Goal: Information Seeking & Learning: Learn about a topic

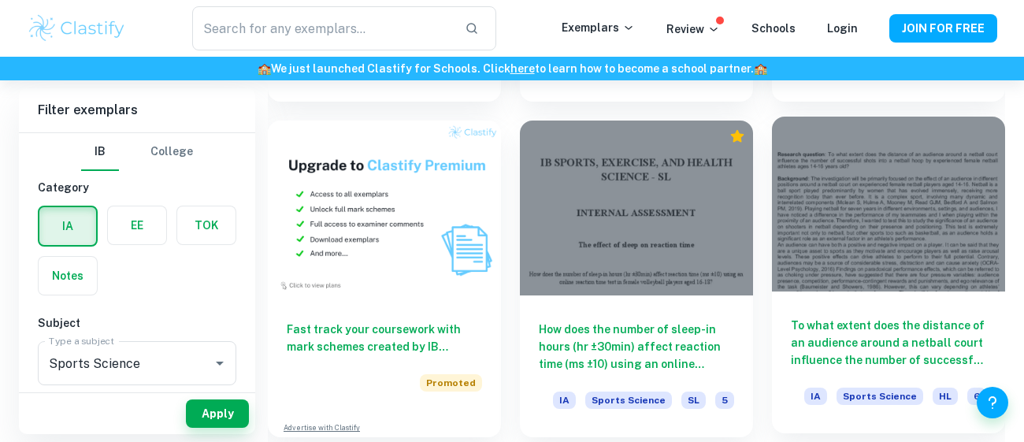
scroll to position [1009, 0]
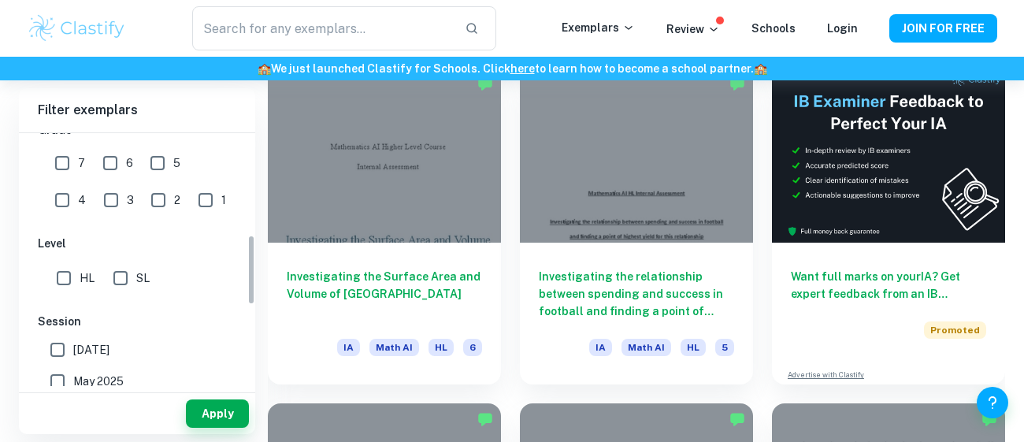
scroll to position [393, 0]
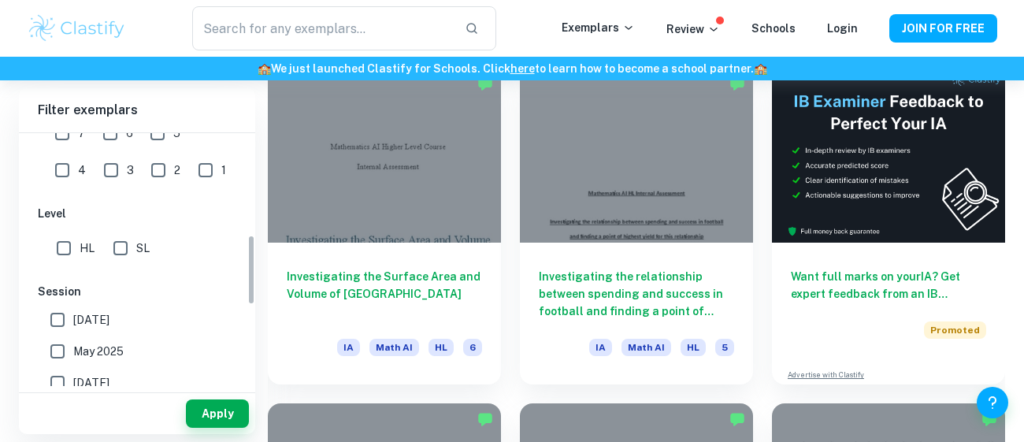
click at [113, 245] on input "SL" at bounding box center [121, 248] width 32 height 32
checkbox input "true"
click at [59, 349] on input "May 2025" at bounding box center [58, 352] width 32 height 32
checkbox input "true"
click at [202, 406] on button "Apply" at bounding box center [217, 413] width 63 height 28
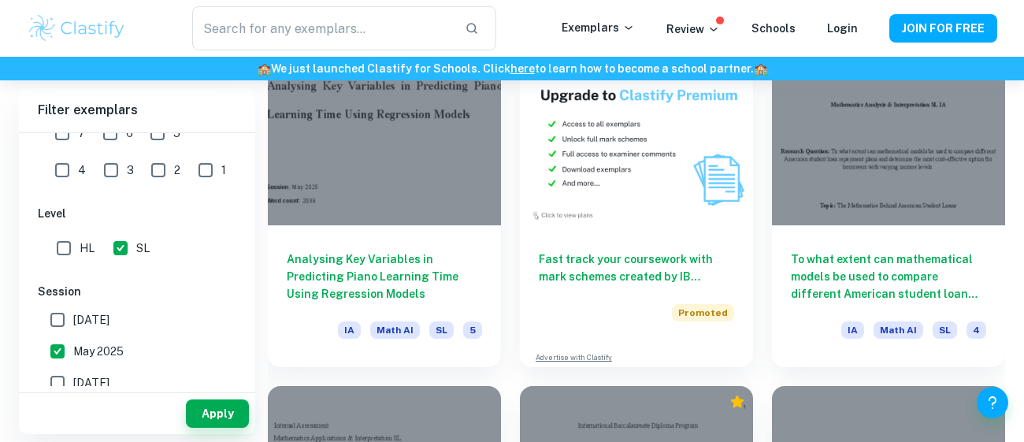
scroll to position [2836, 0]
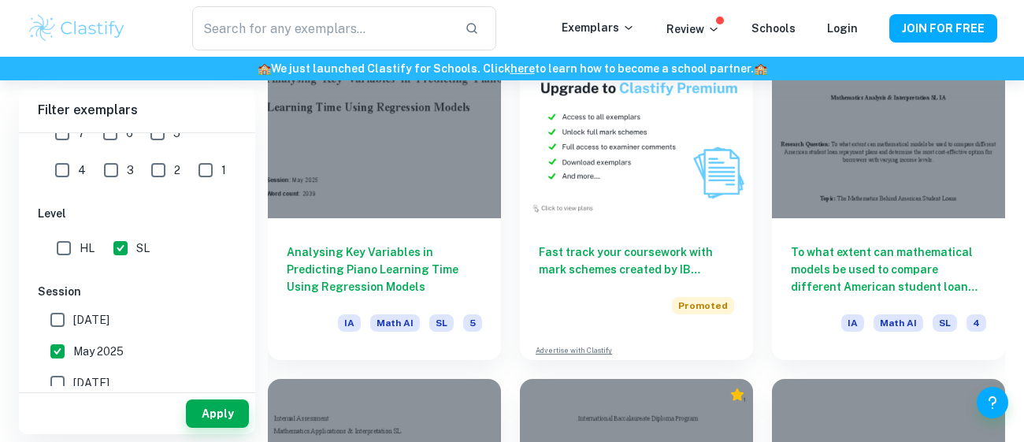
click at [78, 154] on input "4" at bounding box center [62, 170] width 32 height 32
checkbox input "true"
click at [218, 418] on button "Apply" at bounding box center [217, 413] width 63 height 28
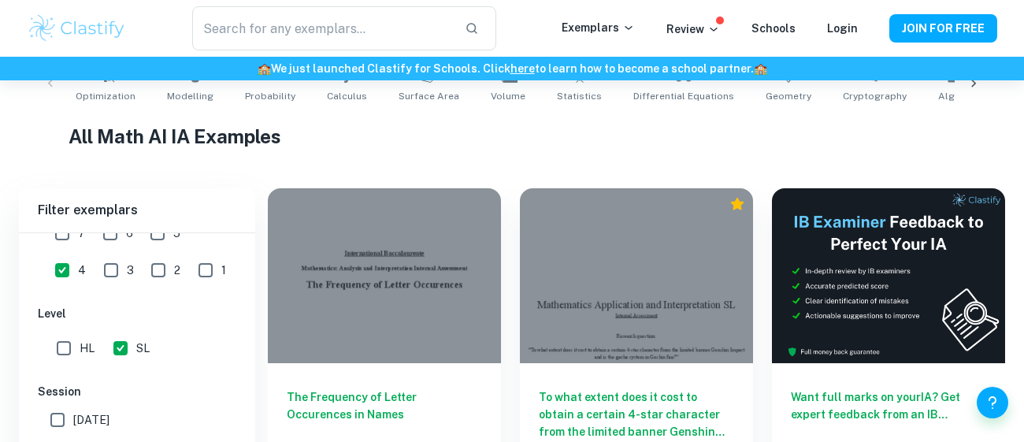
scroll to position [440, 0]
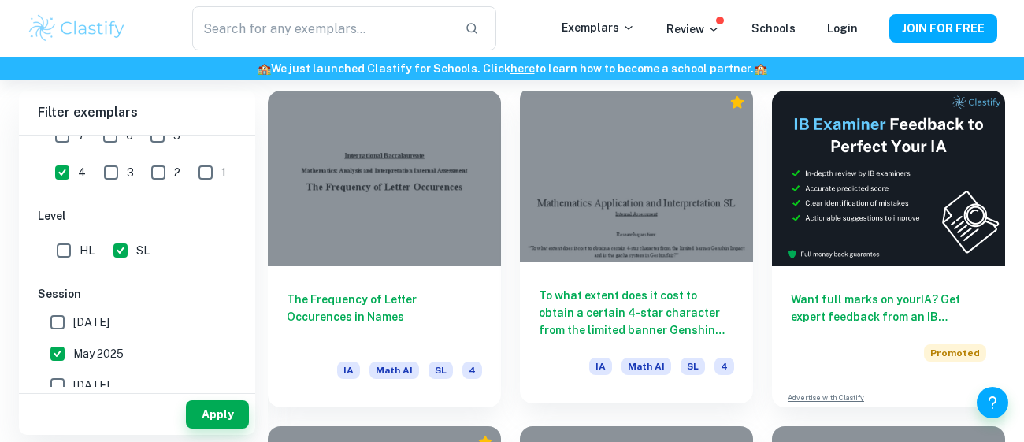
click at [649, 310] on h6 "To what extent does it cost to obtain a certain 4-star character from the limit…" at bounding box center [636, 313] width 195 height 52
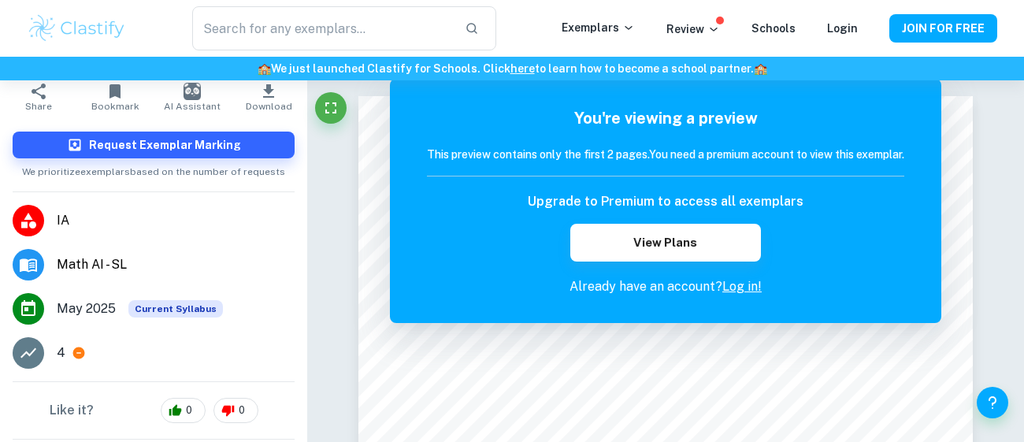
scroll to position [124, 0]
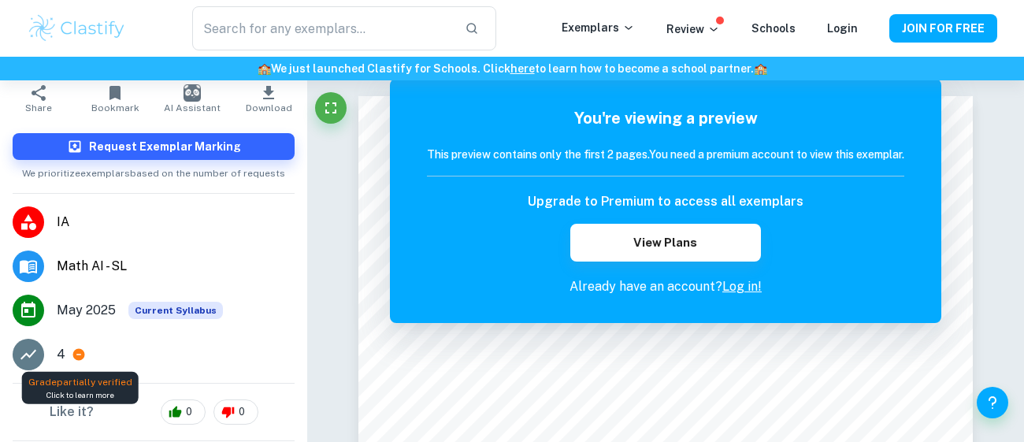
click at [75, 354] on icon at bounding box center [79, 355] width 12 height 12
click at [83, 301] on span "May 2025" at bounding box center [86, 310] width 59 height 19
click at [82, 308] on span "May 2025" at bounding box center [86, 310] width 59 height 19
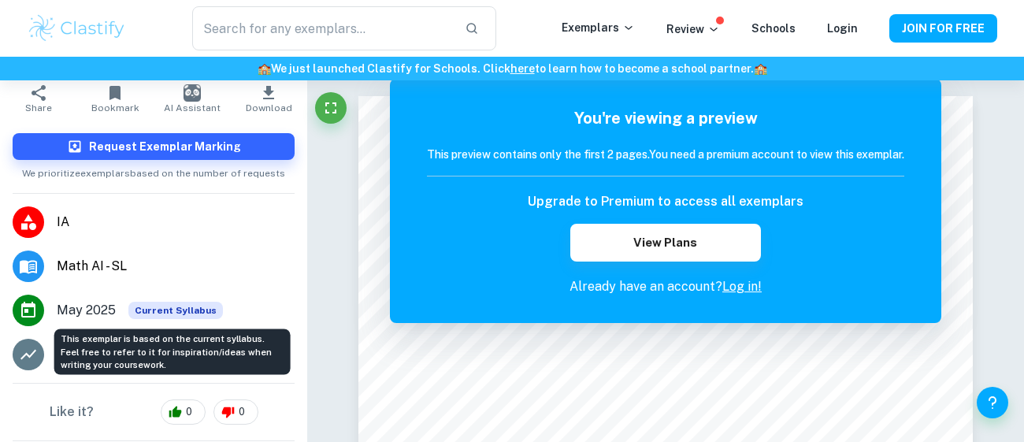
click at [173, 310] on span "Current Syllabus" at bounding box center [175, 310] width 95 height 17
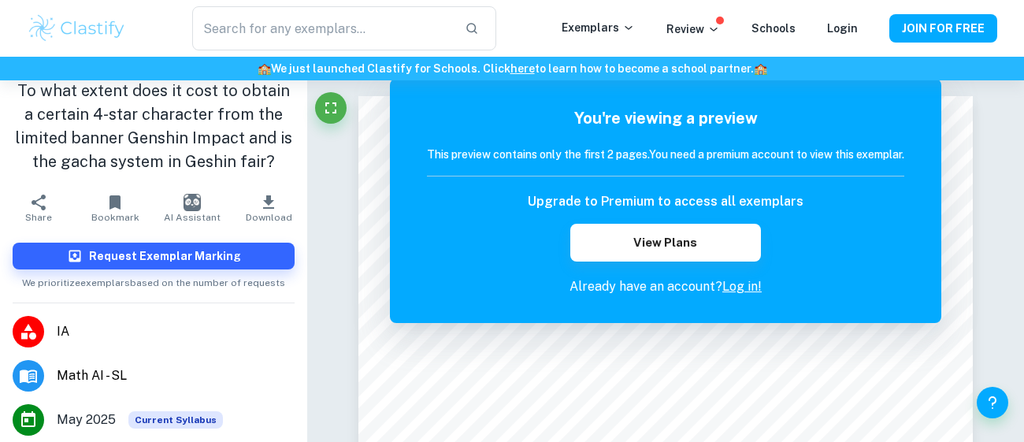
scroll to position [0, 0]
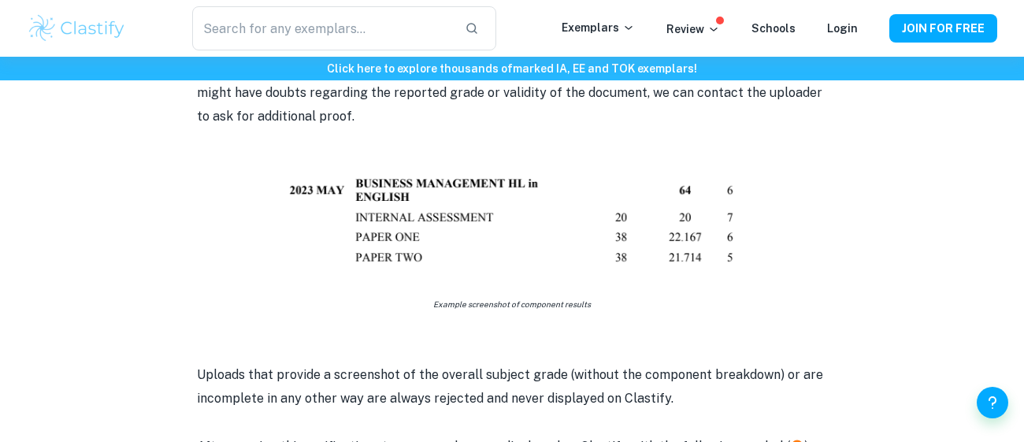
scroll to position [952, 0]
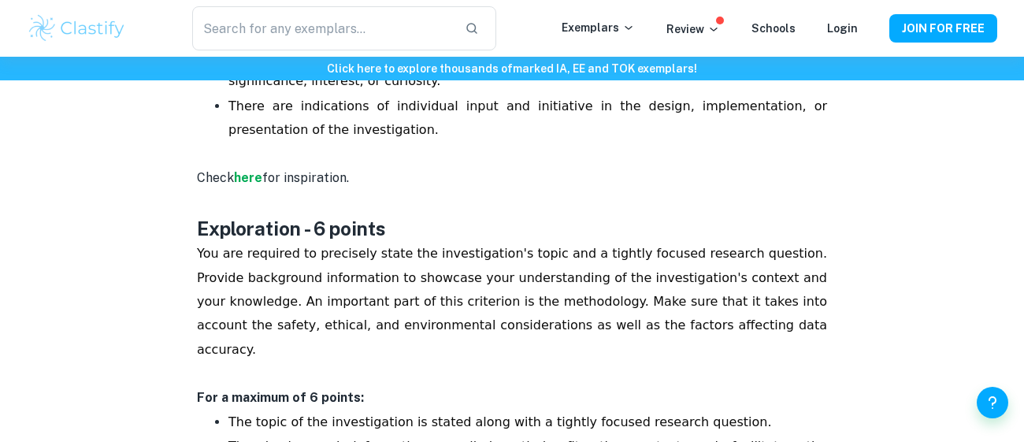
scroll to position [1133, 0]
